Goal: Information Seeking & Learning: Learn about a topic

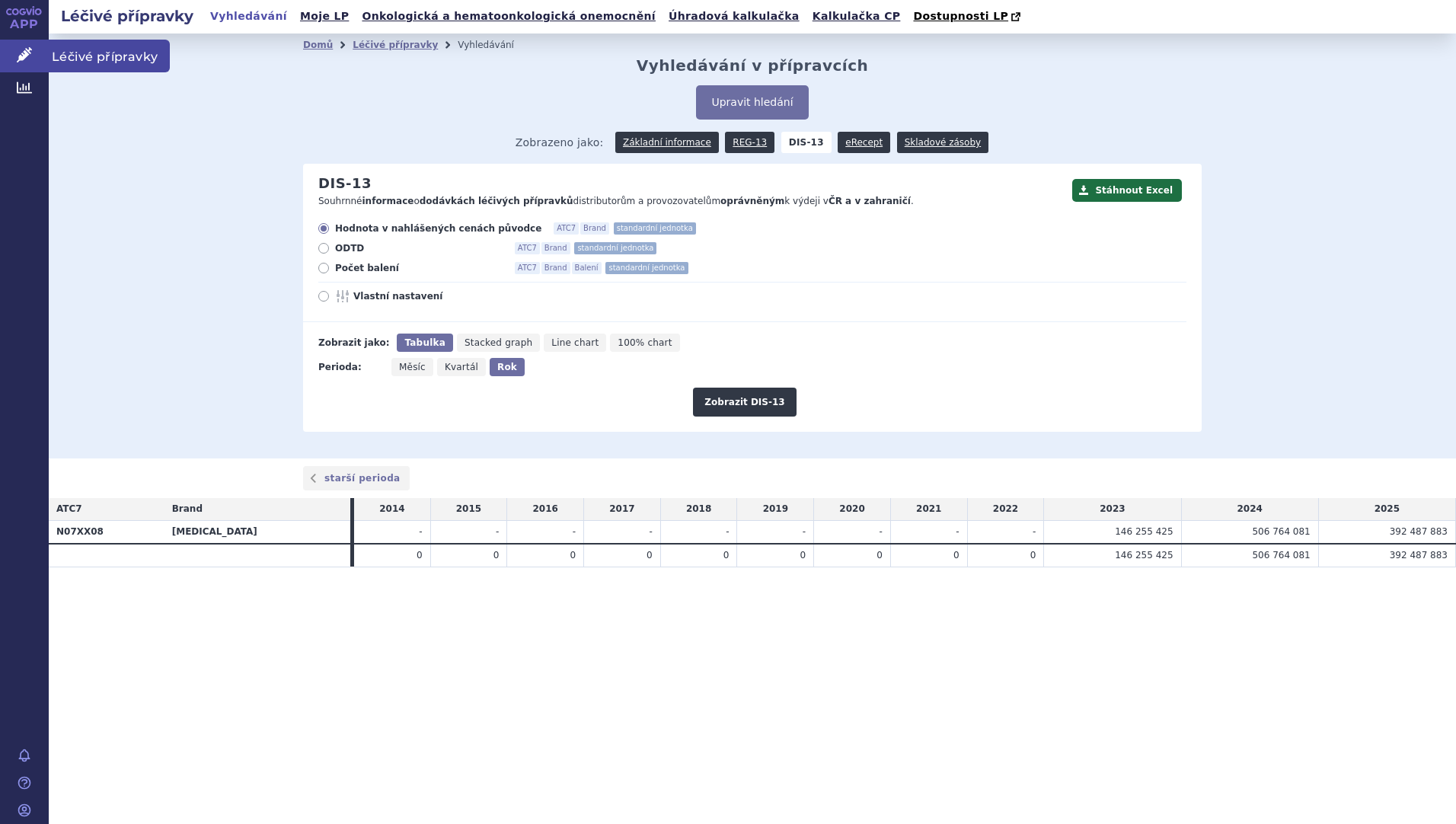
click at [69, 61] on span "Léčivé přípravky" at bounding box center [109, 56] width 121 height 32
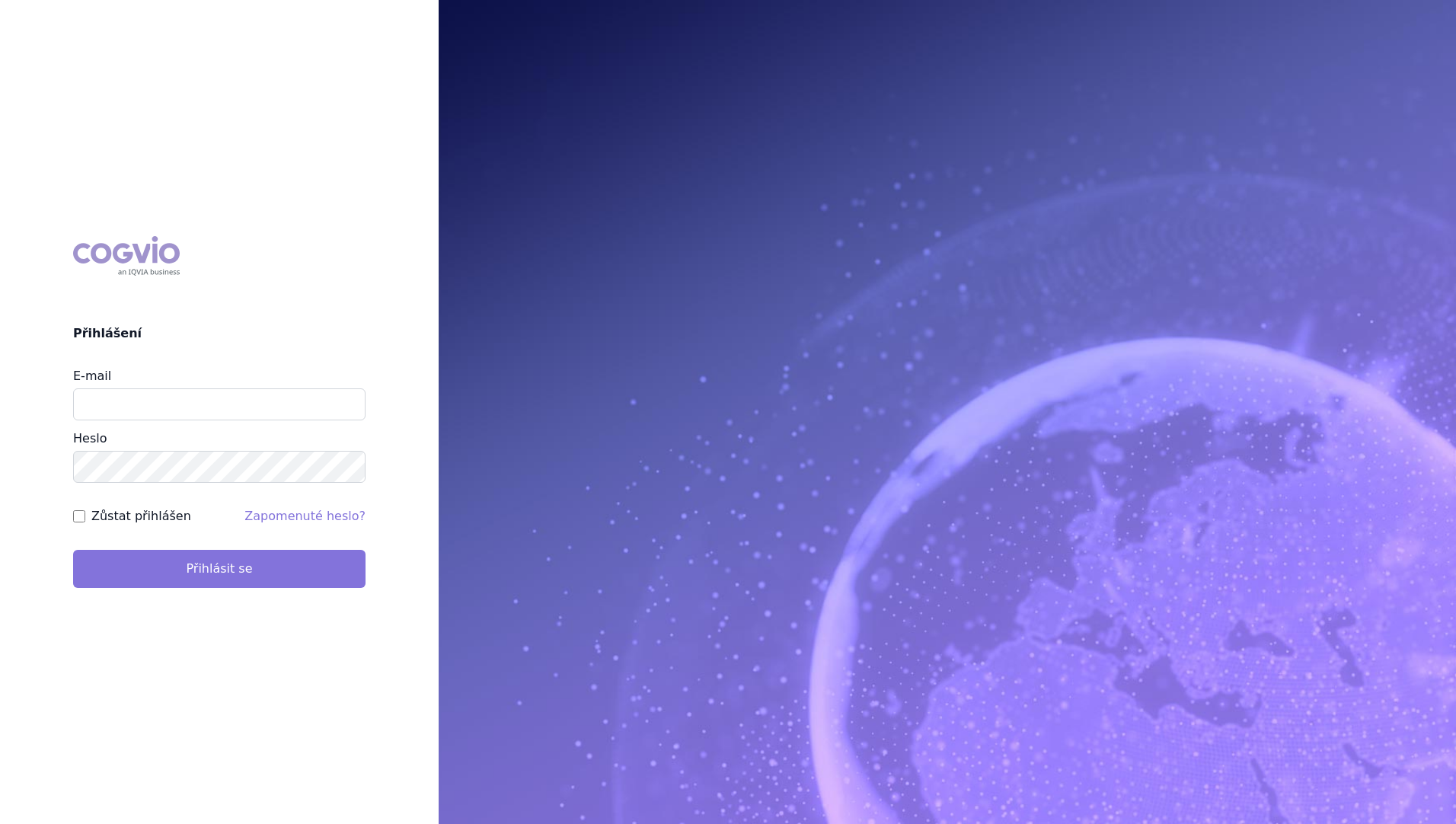
type input "stanislav_klusak@accord-healthcare.com"
click at [132, 555] on button "Přihlásit se" at bounding box center [220, 569] width 293 height 38
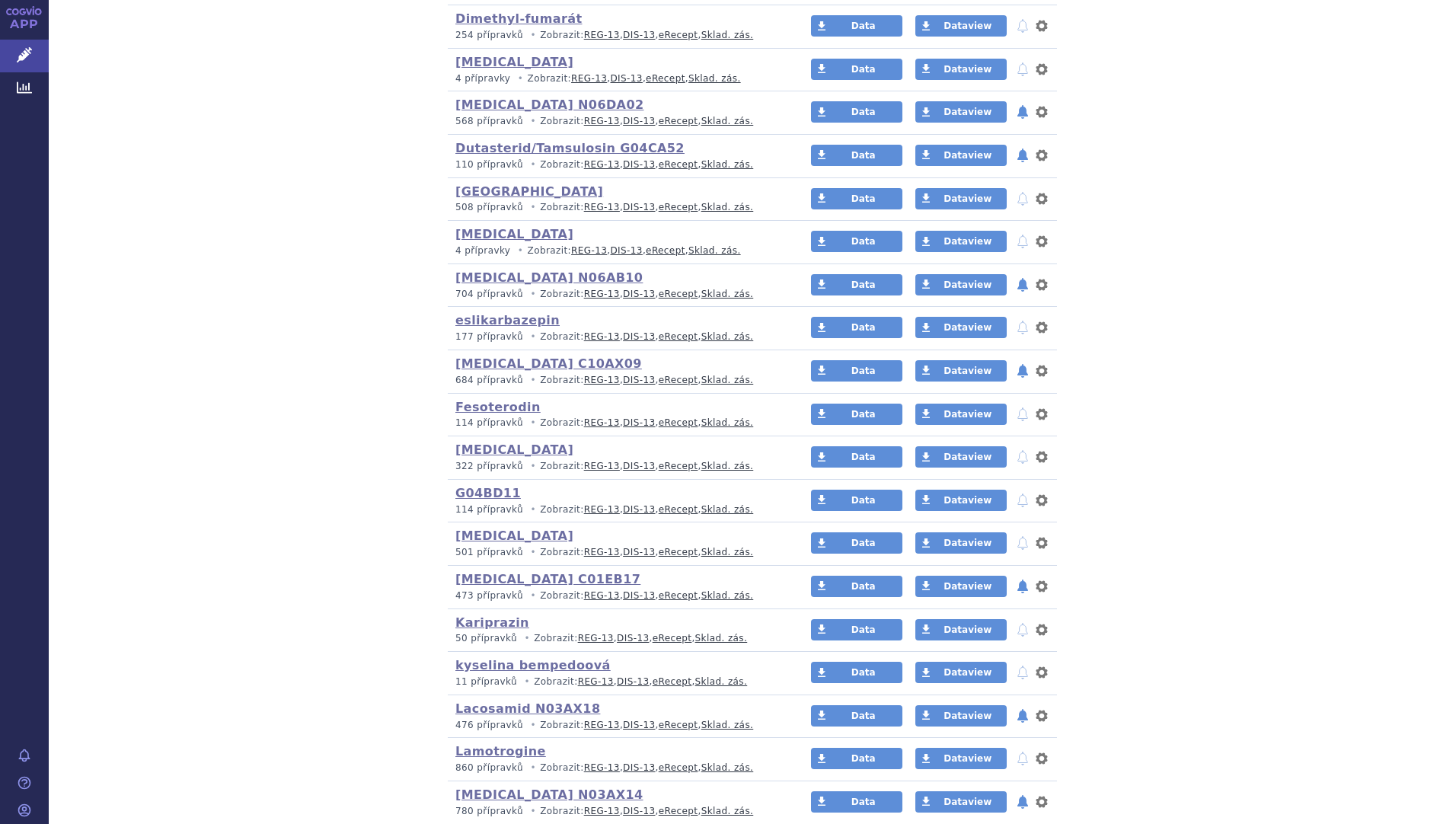
scroll to position [1188, 0]
click at [461, 410] on link "Fesoterodin" at bounding box center [498, 406] width 85 height 14
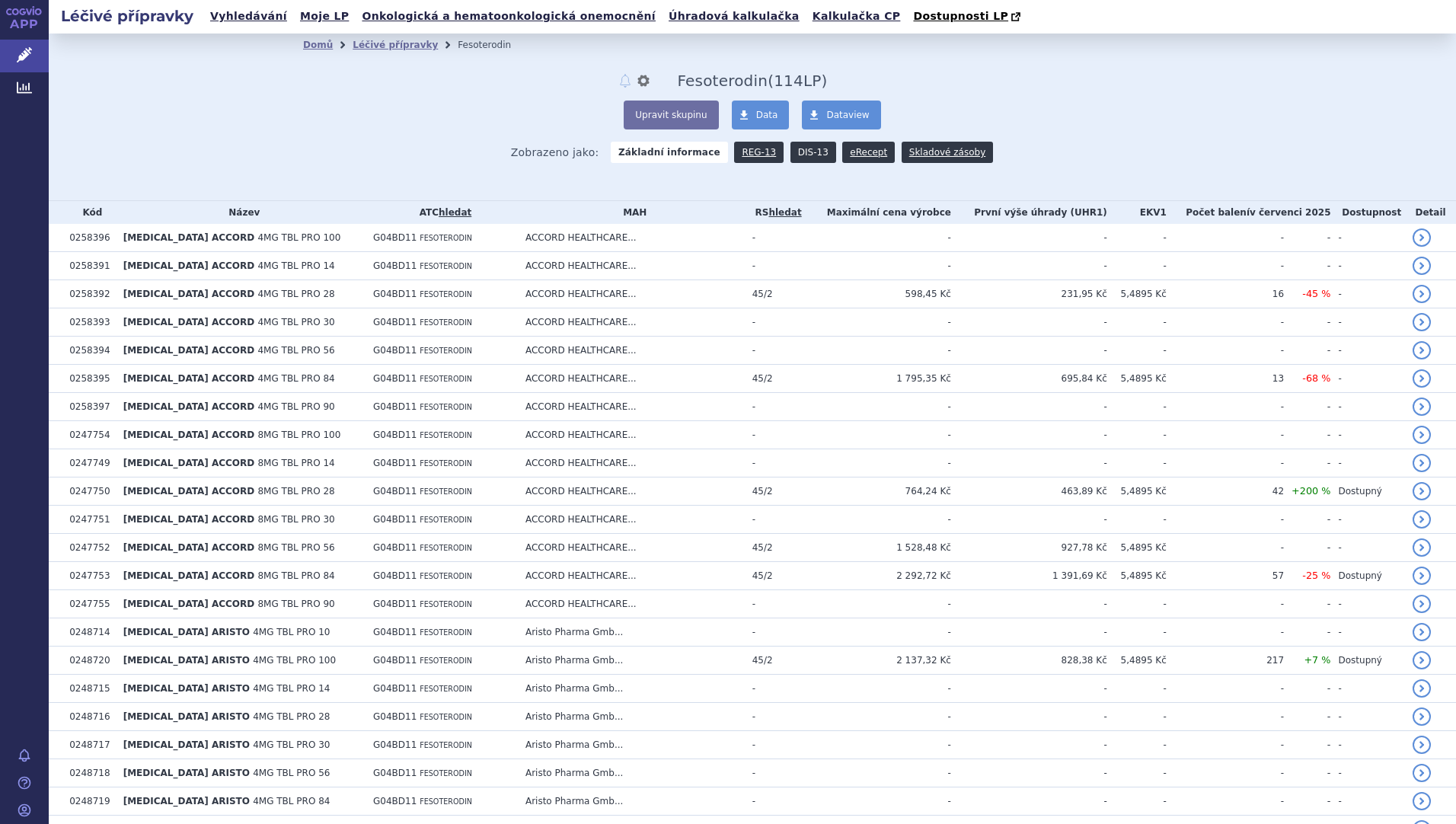
click at [800, 157] on link "DIS-13" at bounding box center [814, 152] width 46 height 21
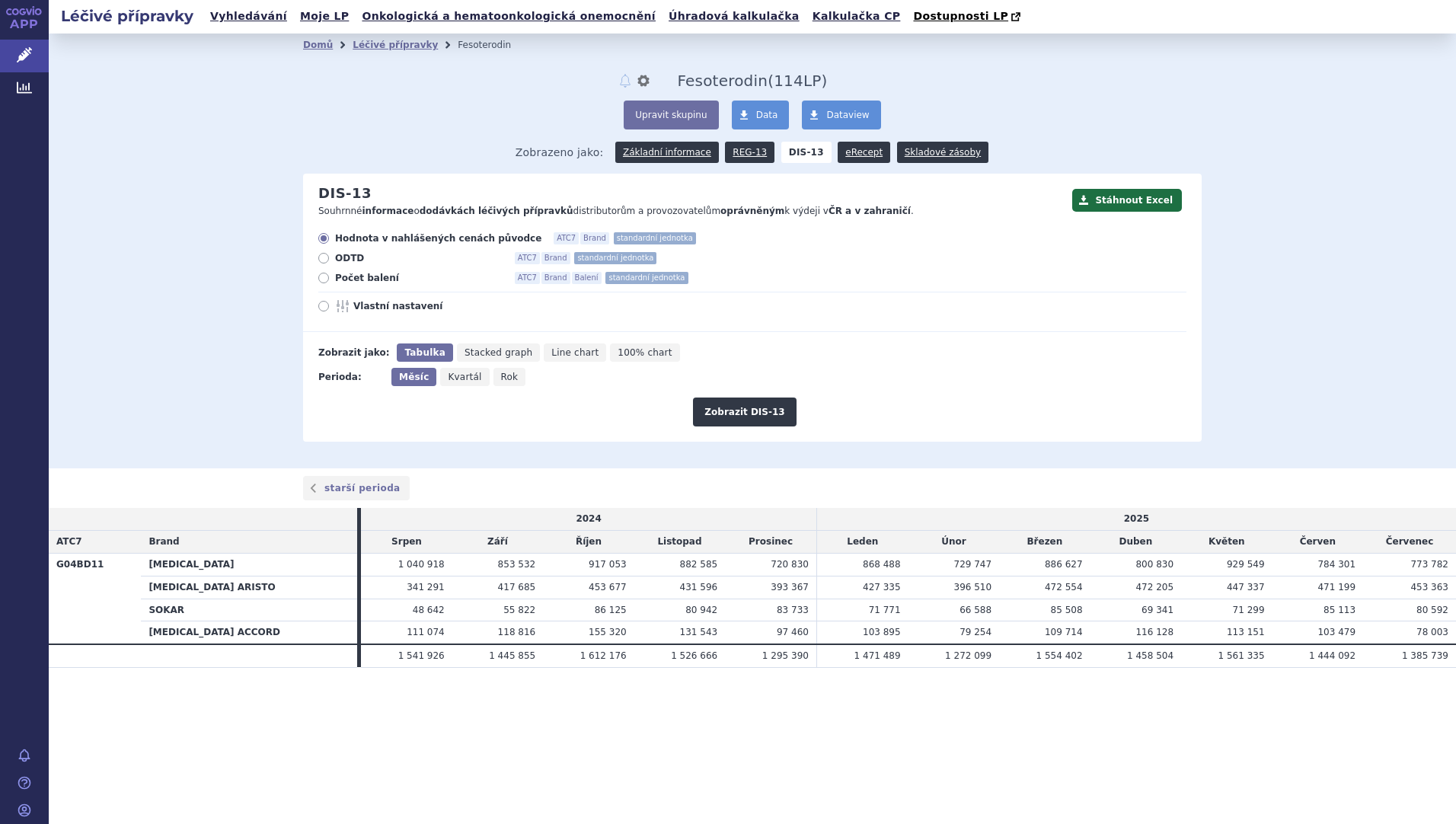
click at [321, 283] on icon at bounding box center [323, 278] width 11 height 11
click at [321, 283] on input "Počet balení ATC7 Brand Balení standardní jednotka" at bounding box center [325, 280] width 10 height 10
radio input "true"
click at [783, 414] on button "Zobrazit DIS-13" at bounding box center [744, 412] width 103 height 29
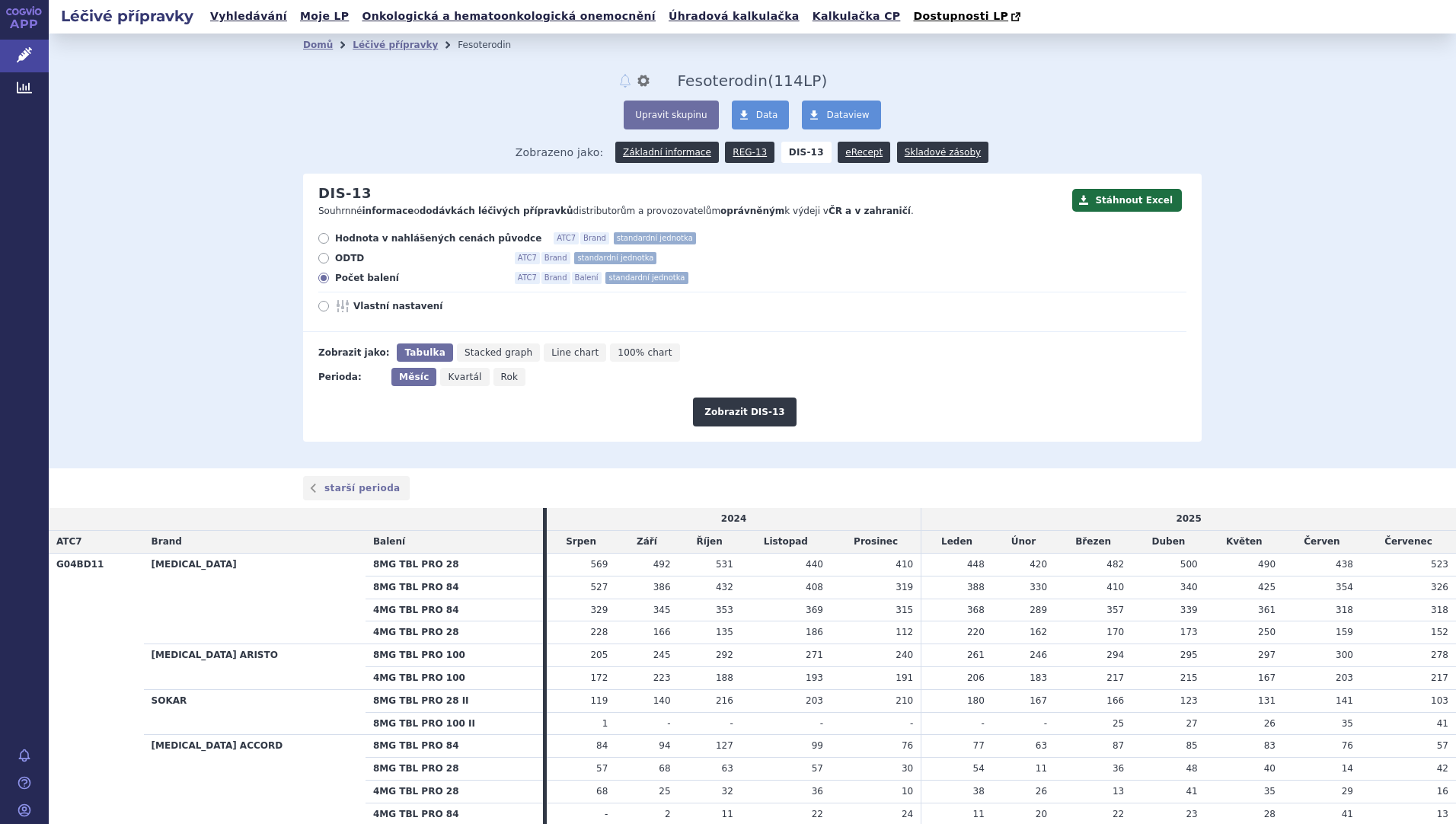
scroll to position [88, 0]
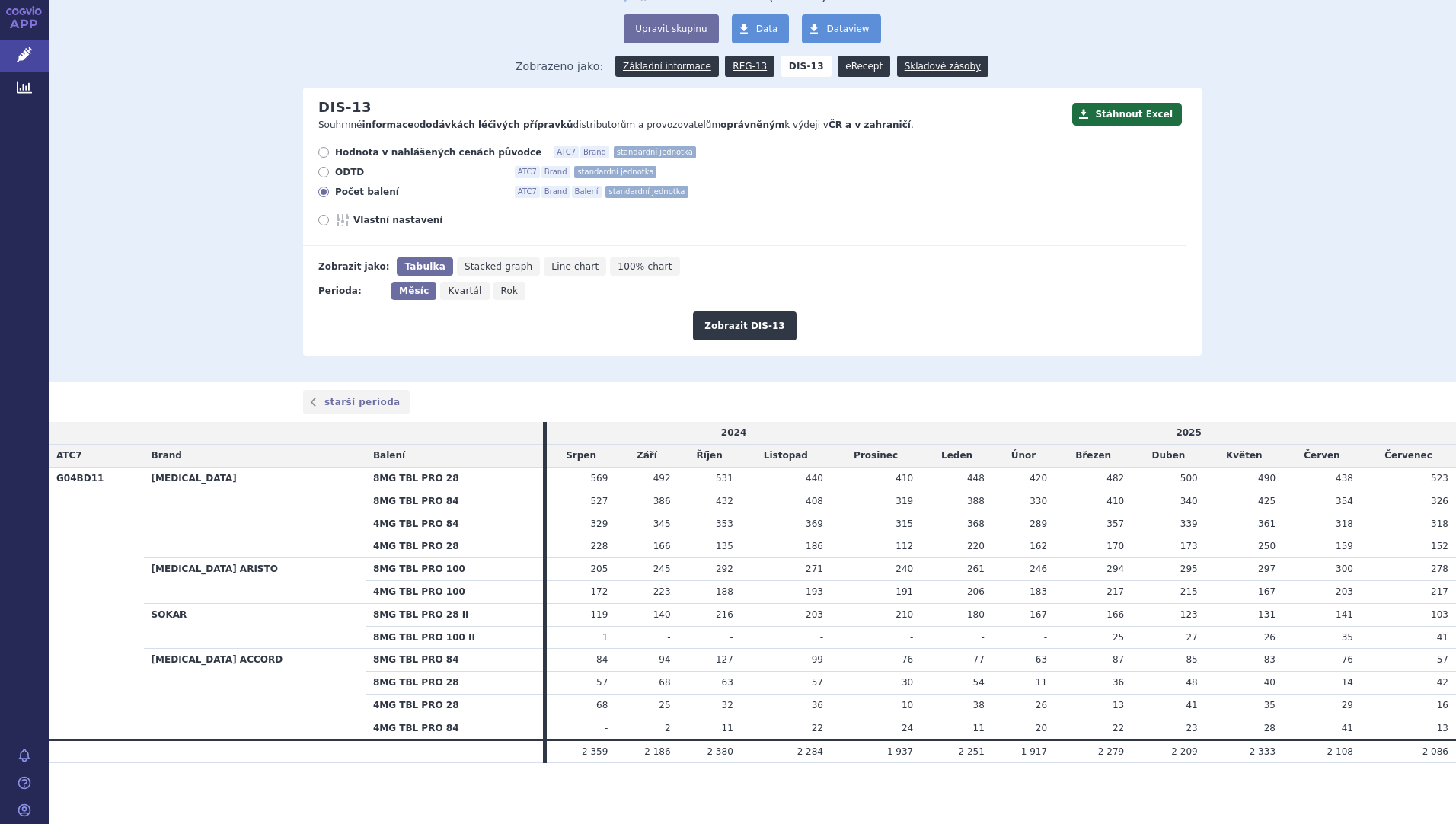
click at [838, 67] on link "eRecept" at bounding box center [865, 66] width 53 height 21
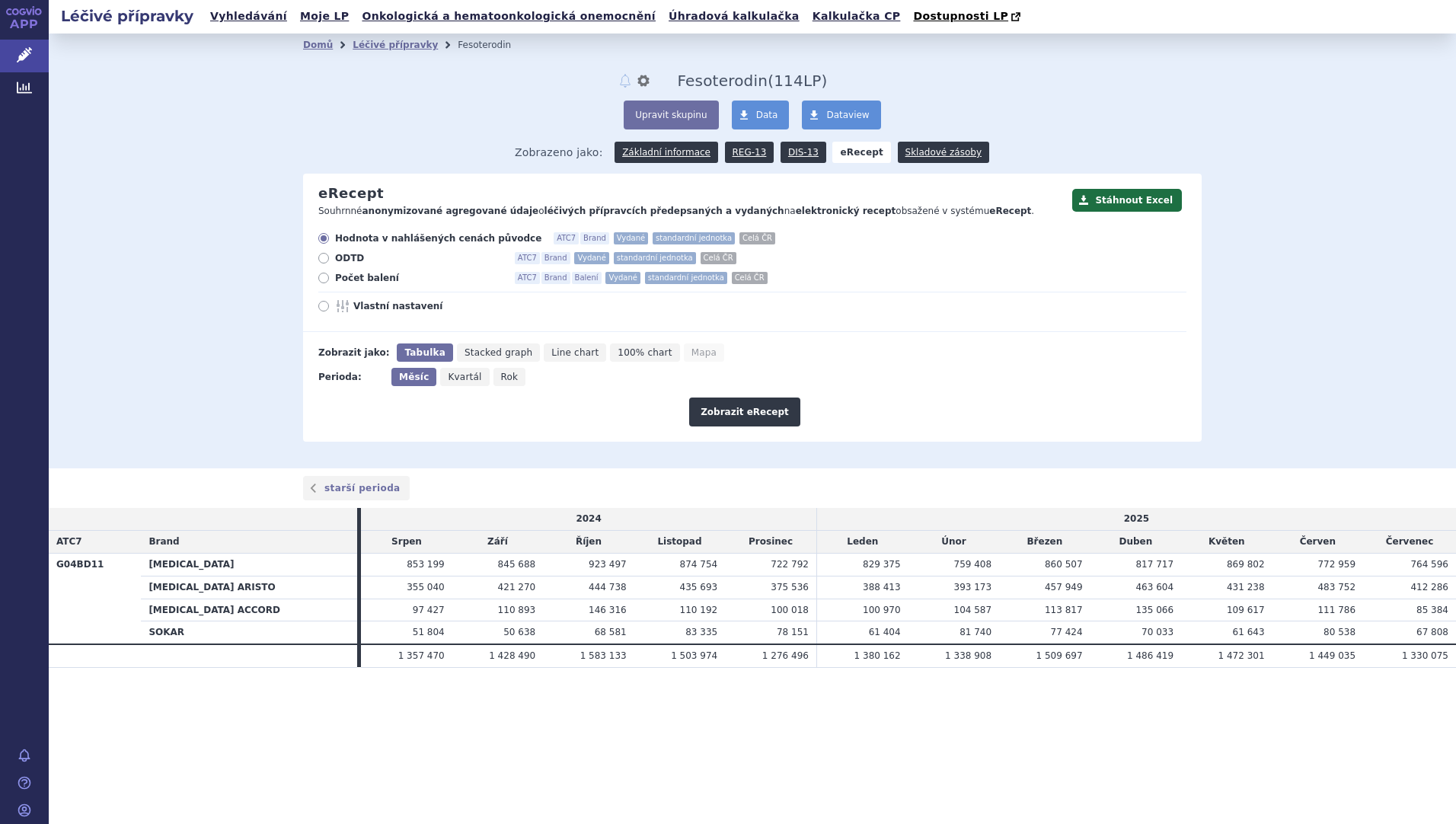
click at [323, 279] on icon at bounding box center [323, 278] width 11 height 11
click at [323, 279] on input "Počet balení ATC7 Brand Balení Vydané standardní jednotka Celá ČR" at bounding box center [325, 280] width 10 height 10
radio input "true"
click at [730, 421] on button "Zobrazit eRecept" at bounding box center [745, 412] width 111 height 29
